Goal: Task Accomplishment & Management: Use online tool/utility

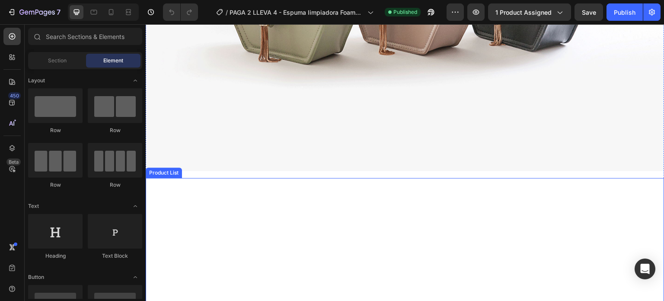
scroll to position [291, 0]
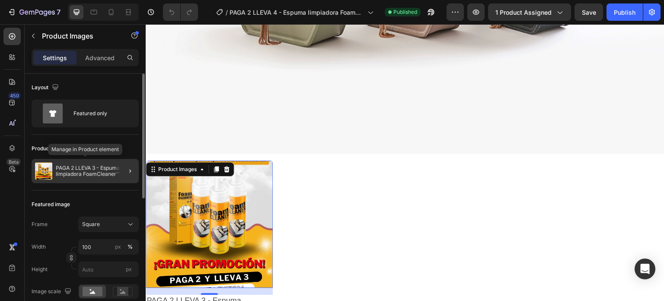
click at [97, 175] on p "PAGA 2 LLEVA 3 - Espuma limpiadora FoamCleaner™ ✨" at bounding box center [96, 171] width 80 height 12
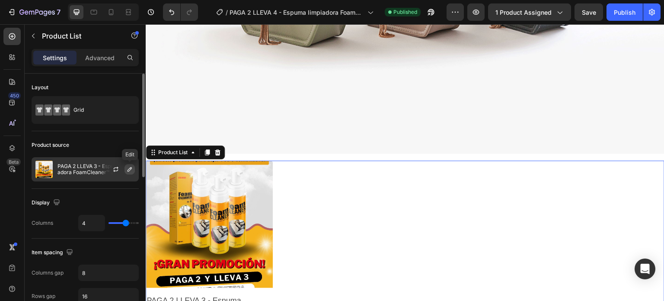
click at [130, 173] on button "button" at bounding box center [130, 169] width 10 height 10
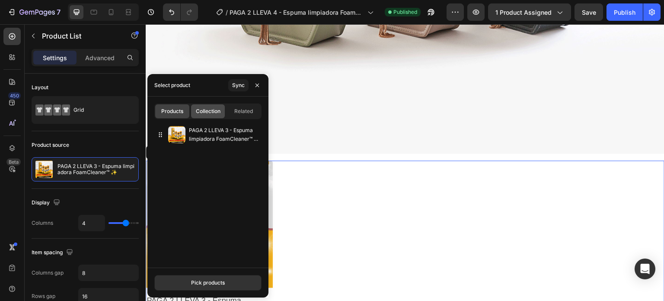
click at [208, 116] on div "Collection" at bounding box center [208, 111] width 34 height 14
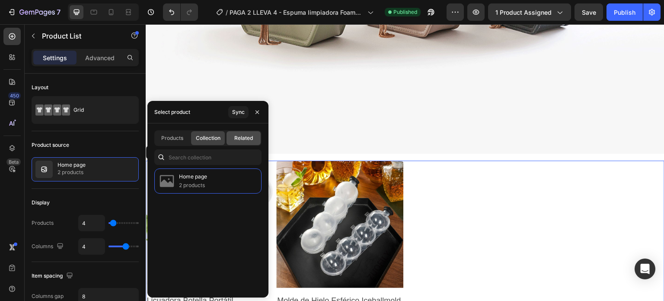
click at [243, 140] on span "Related" at bounding box center [243, 138] width 19 height 8
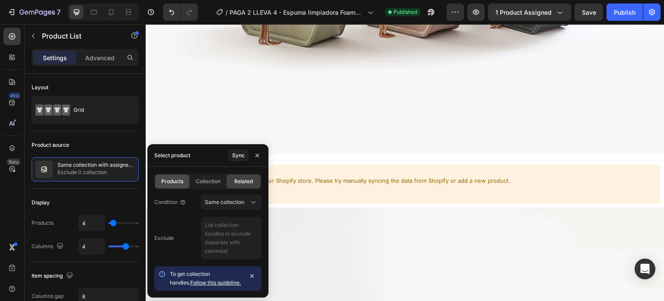
click at [170, 179] on span "Products" at bounding box center [172, 181] width 22 height 8
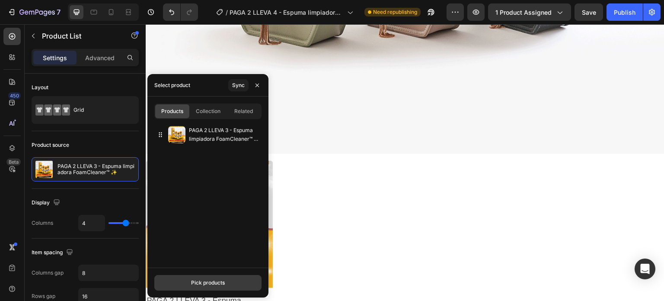
click at [195, 276] on button "Pick products" at bounding box center [207, 283] width 107 height 16
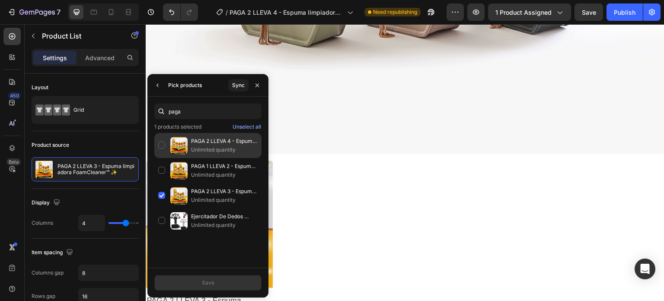
type input "paga"
click at [194, 158] on div "PAGA 2 LLEVA 4 - Espuma limpiadora FoamCleaner™ ✨ Unlimited quantity" at bounding box center [207, 170] width 107 height 25
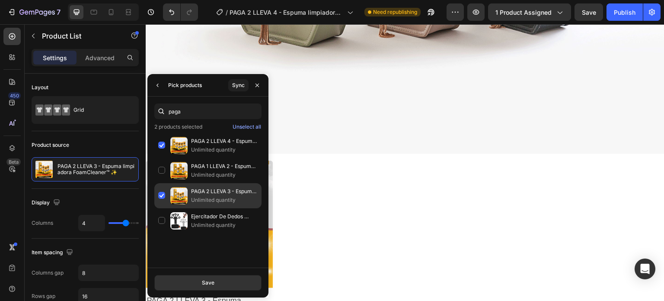
click at [160, 208] on div "PAGA 2 LLEVA 3 - Espuma limpiadora FoamCleaner™ ✨ Unlimited quantity" at bounding box center [207, 220] width 107 height 25
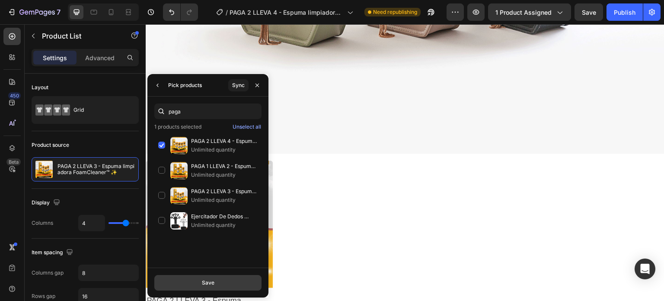
click at [186, 280] on button "Save" at bounding box center [207, 283] width 107 height 16
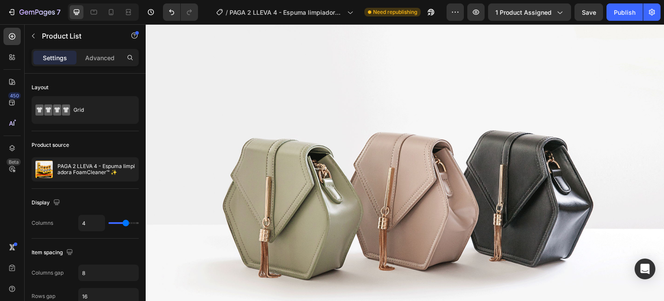
scroll to position [0, 0]
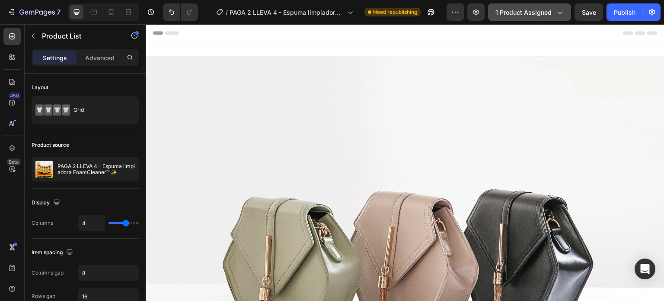
click at [511, 15] on span "1 product assigned" at bounding box center [524, 12] width 56 height 9
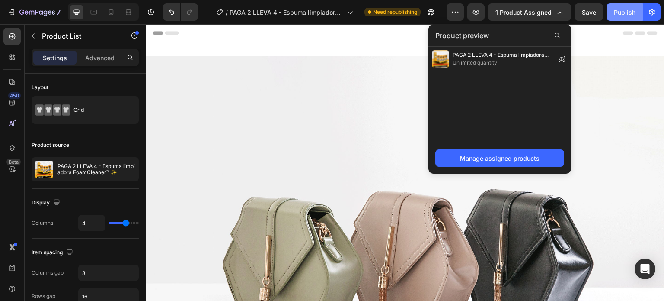
click at [612, 15] on button "Publish" at bounding box center [625, 11] width 36 height 17
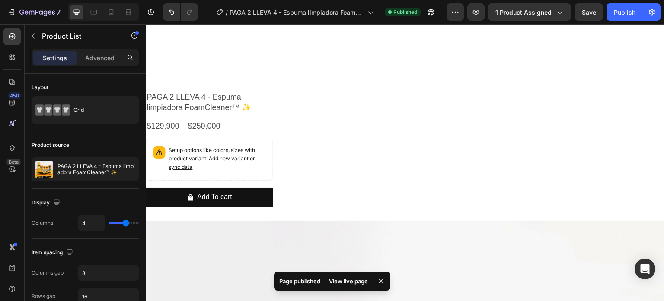
scroll to position [503, 0]
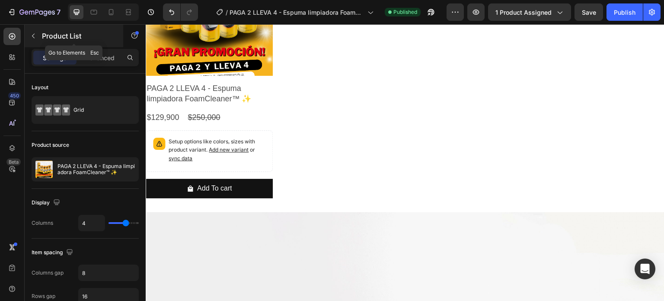
click at [32, 35] on icon "button" at bounding box center [33, 35] width 7 height 7
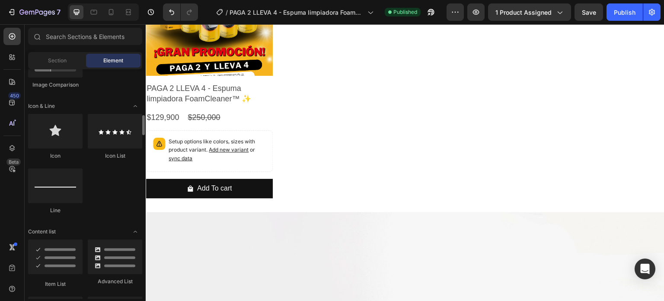
scroll to position [531, 0]
click at [10, 61] on icon at bounding box center [12, 57] width 9 height 9
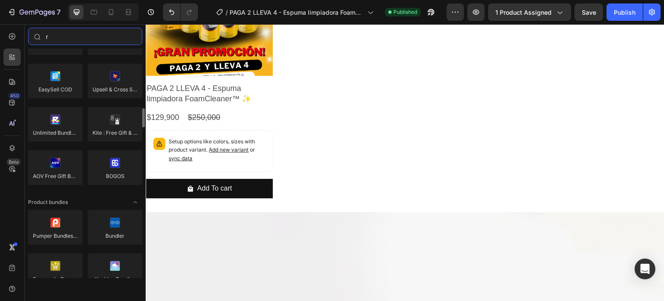
scroll to position [0, 0]
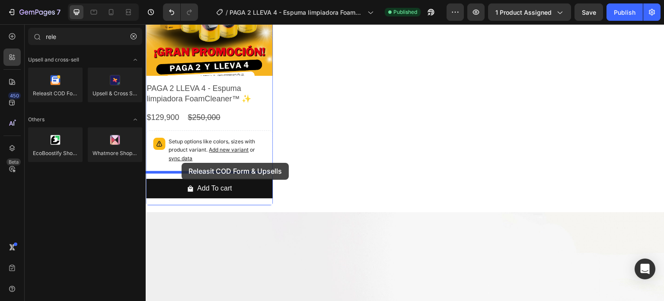
drag, startPoint x: 199, startPoint y: 111, endPoint x: 182, endPoint y: 163, distance: 54.4
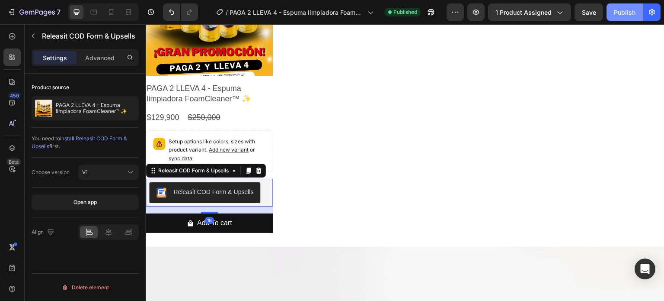
click at [617, 14] on div "Publish" at bounding box center [625, 12] width 22 height 9
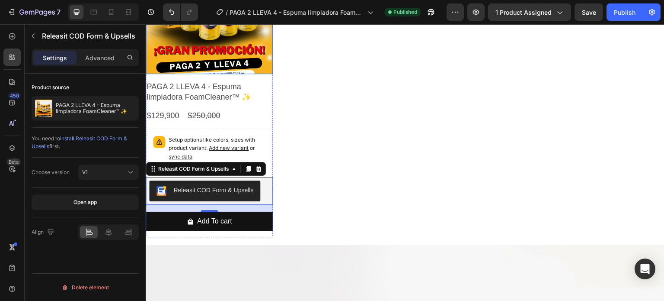
scroll to position [507, 0]
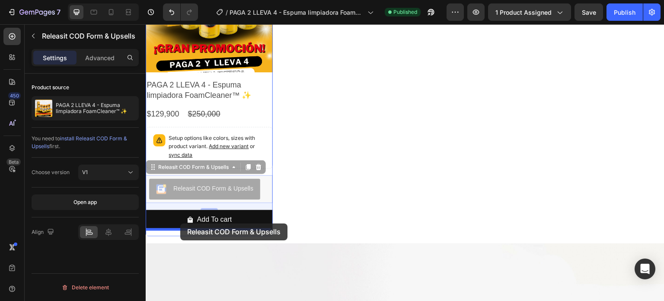
drag, startPoint x: 177, startPoint y: 183, endPoint x: 180, endPoint y: 223, distance: 39.9
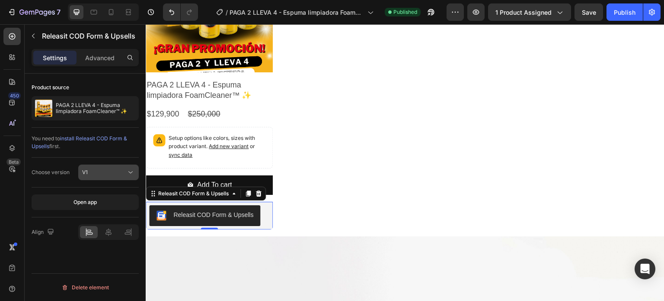
click at [97, 169] on div "V1" at bounding box center [104, 172] width 44 height 8
click at [89, 173] on div "V1" at bounding box center [104, 172] width 44 height 8
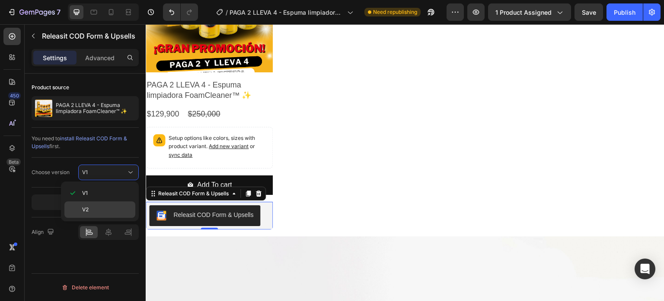
click at [87, 212] on span "V2" at bounding box center [85, 209] width 6 height 8
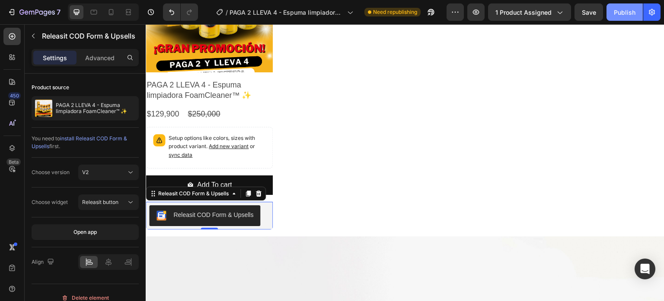
click at [628, 10] on div "Publish" at bounding box center [625, 12] width 22 height 9
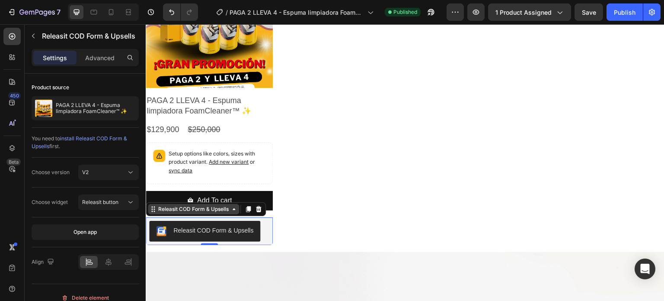
scroll to position [501, 0]
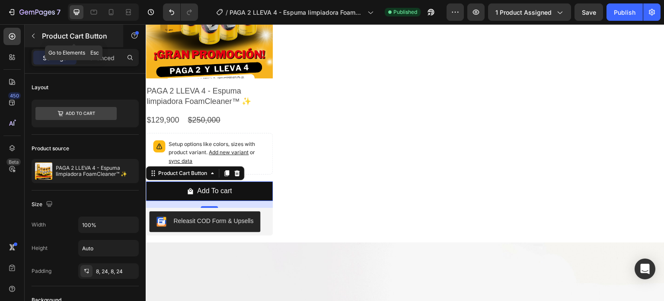
click at [32, 39] on button "button" at bounding box center [33, 36] width 14 height 14
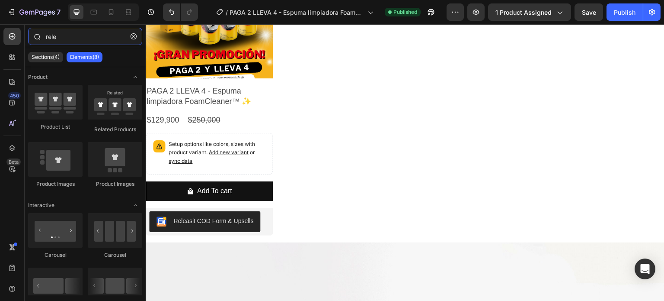
click at [58, 39] on input "rele" at bounding box center [85, 36] width 114 height 17
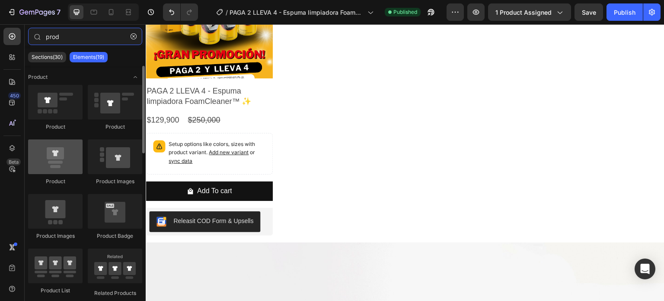
type input "prod"
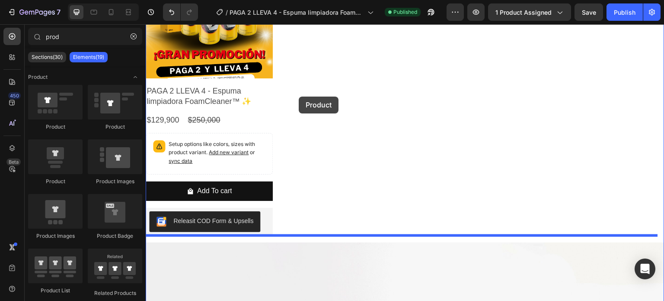
drag, startPoint x: 204, startPoint y: 188, endPoint x: 299, endPoint y: 96, distance: 131.8
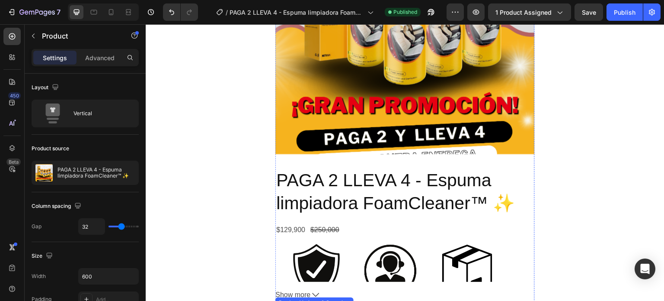
scroll to position [849, 0]
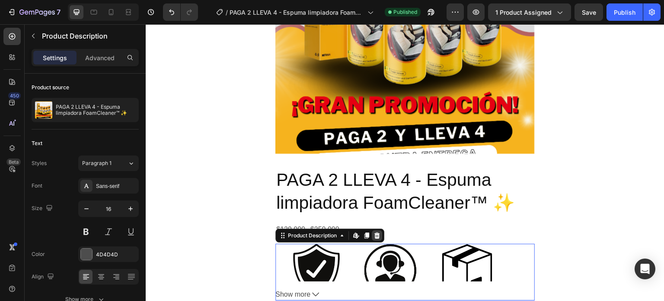
click at [374, 232] on icon at bounding box center [377, 235] width 7 height 7
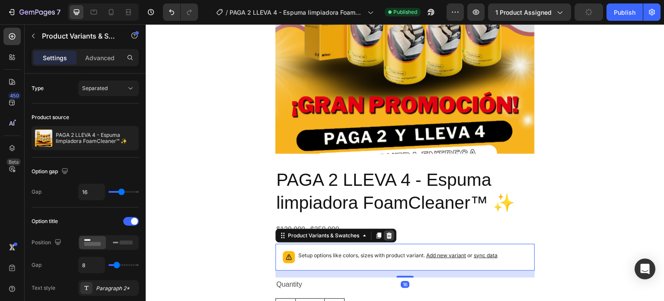
click at [389, 232] on icon at bounding box center [389, 235] width 7 height 7
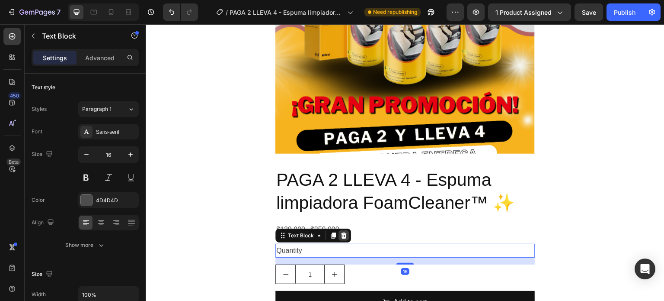
click at [341, 232] on icon at bounding box center [344, 235] width 6 height 6
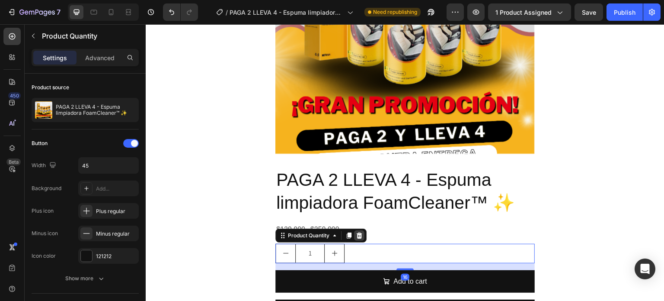
click at [356, 232] on icon at bounding box center [359, 235] width 7 height 7
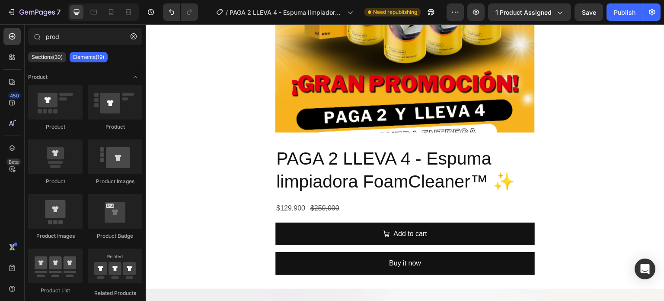
scroll to position [871, 0]
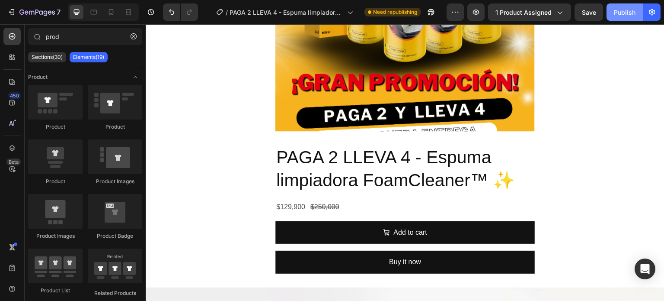
click at [613, 10] on button "Publish" at bounding box center [625, 11] width 36 height 17
click at [10, 61] on div at bounding box center [11, 56] width 17 height 17
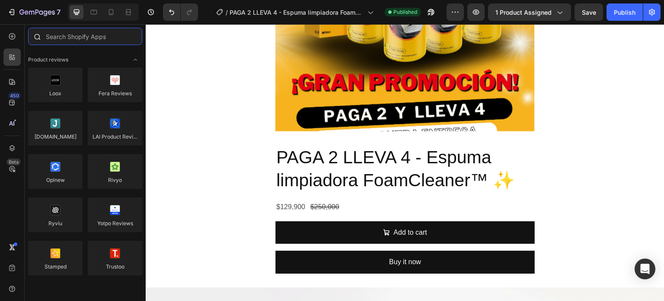
click at [78, 31] on input "text" at bounding box center [85, 36] width 114 height 17
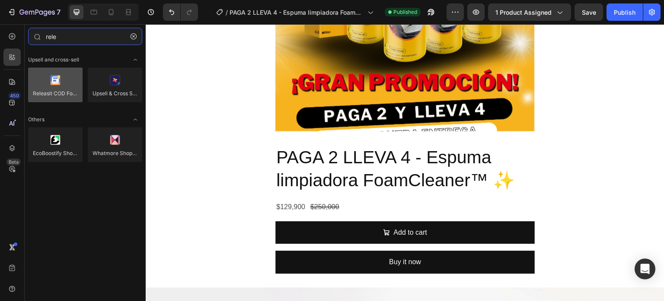
type input "rele"
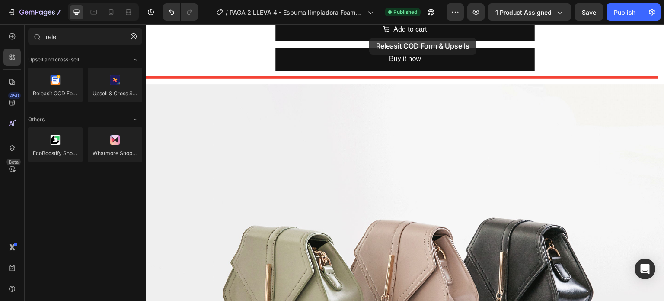
scroll to position [975, 0]
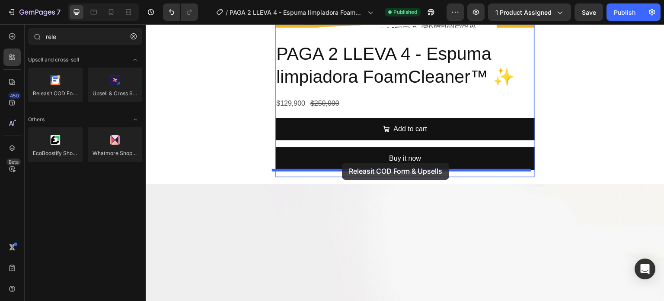
drag, startPoint x: 201, startPoint y: 119, endPoint x: 342, endPoint y: 163, distance: 147.6
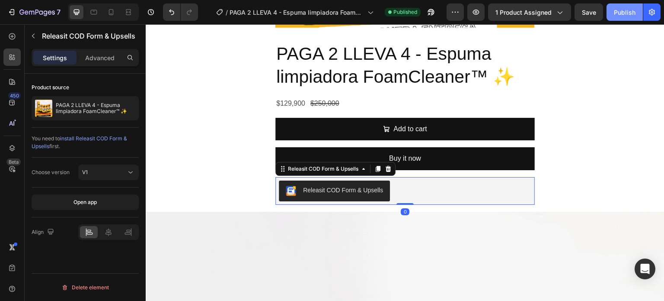
click at [623, 14] on div "Publish" at bounding box center [625, 12] width 22 height 9
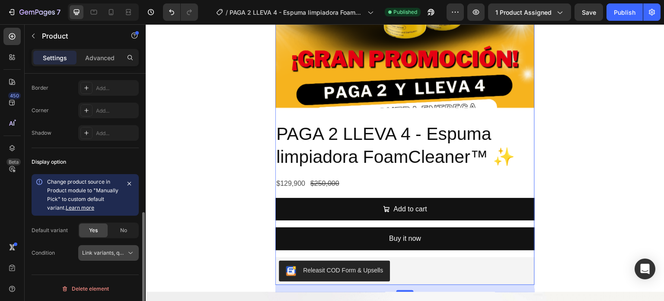
scroll to position [308, 0]
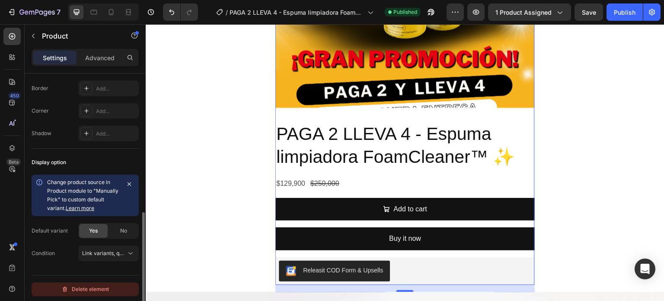
click at [86, 285] on div "Delete element" at bounding box center [85, 289] width 48 height 10
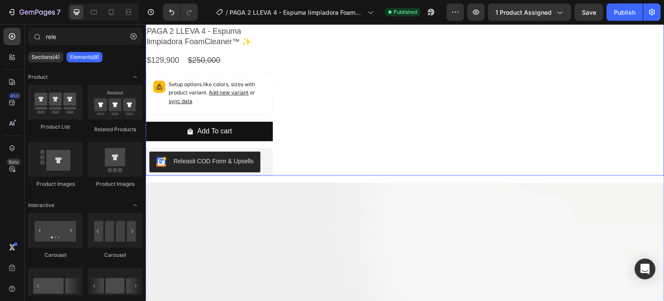
scroll to position [547, 0]
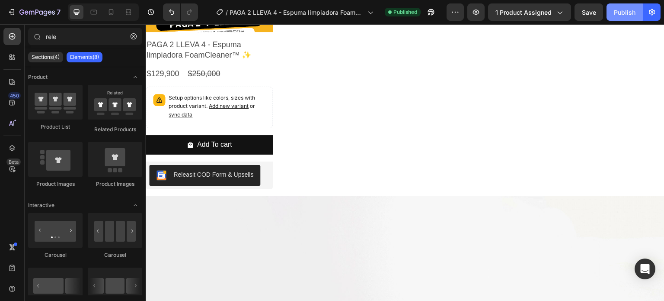
click at [626, 13] on div "Publish" at bounding box center [625, 12] width 22 height 9
